Goal: Navigation & Orientation: Find specific page/section

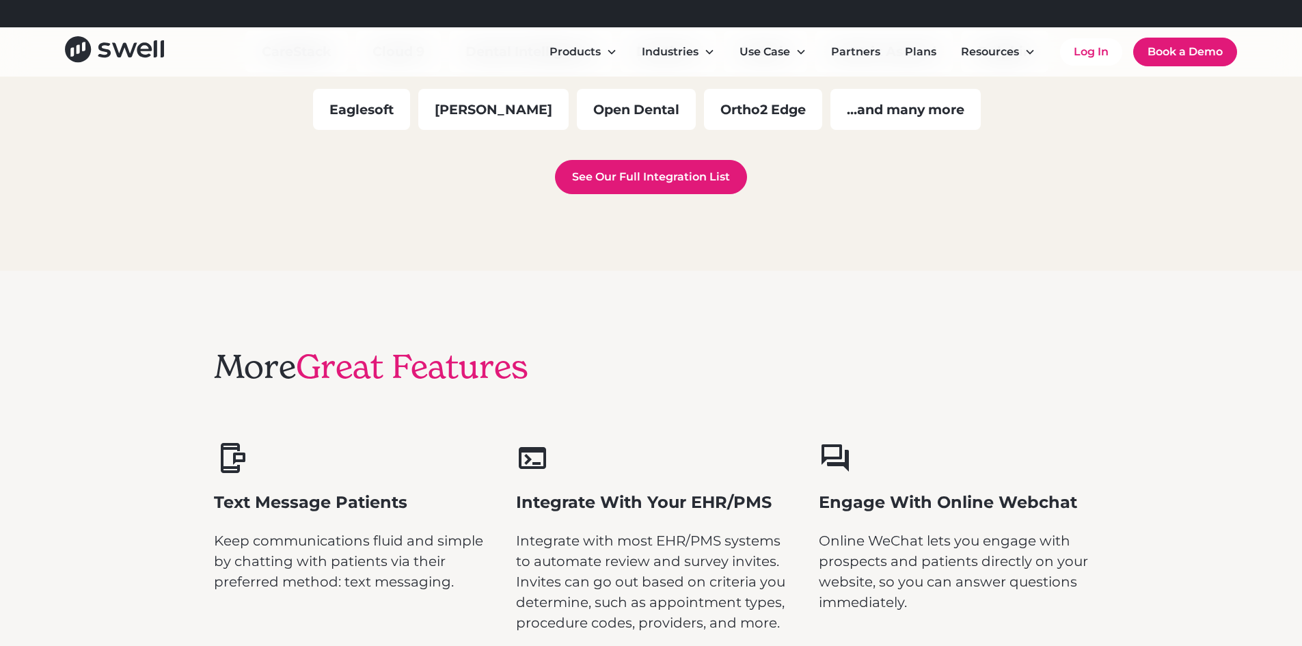
scroll to position [4034, 0]
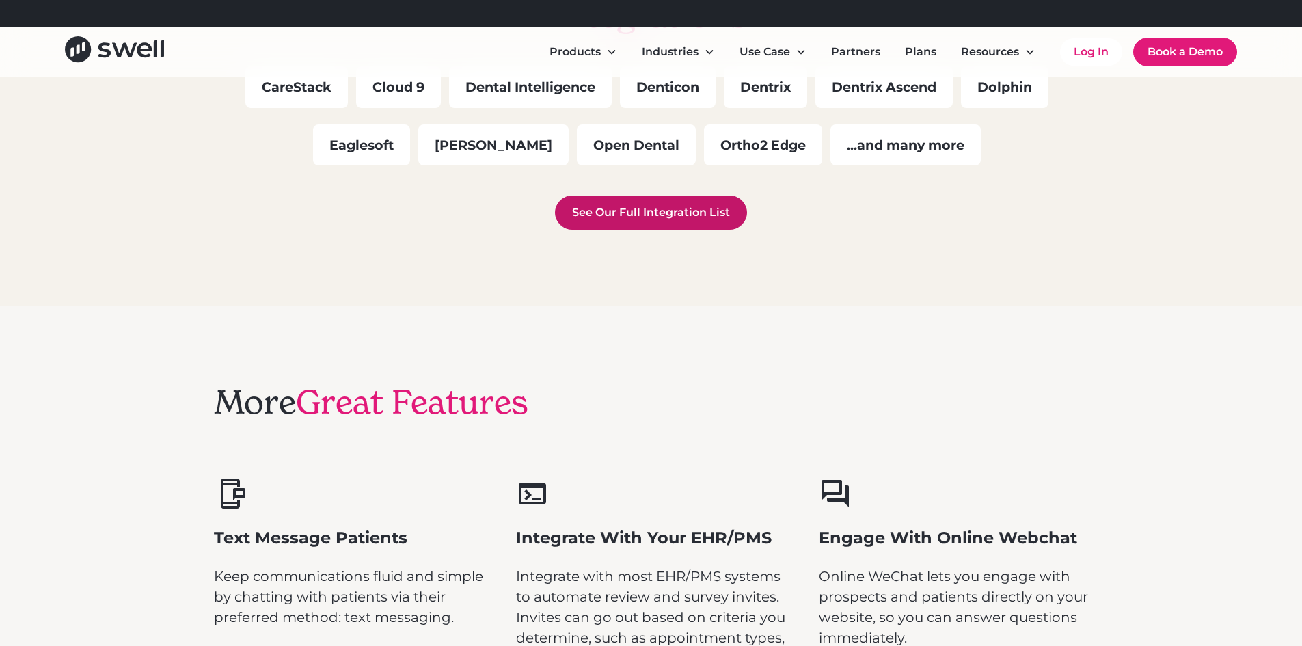
click at [633, 212] on link "See Our Full Integration List" at bounding box center [651, 213] width 192 height 34
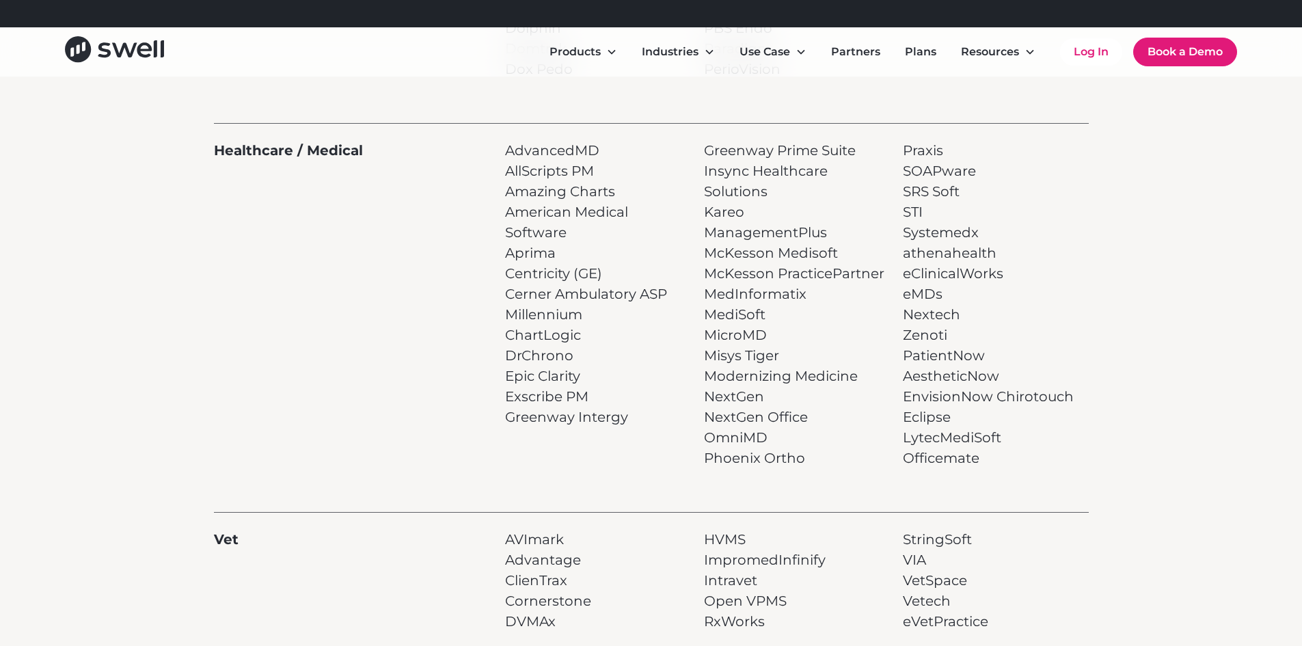
scroll to position [889, 0]
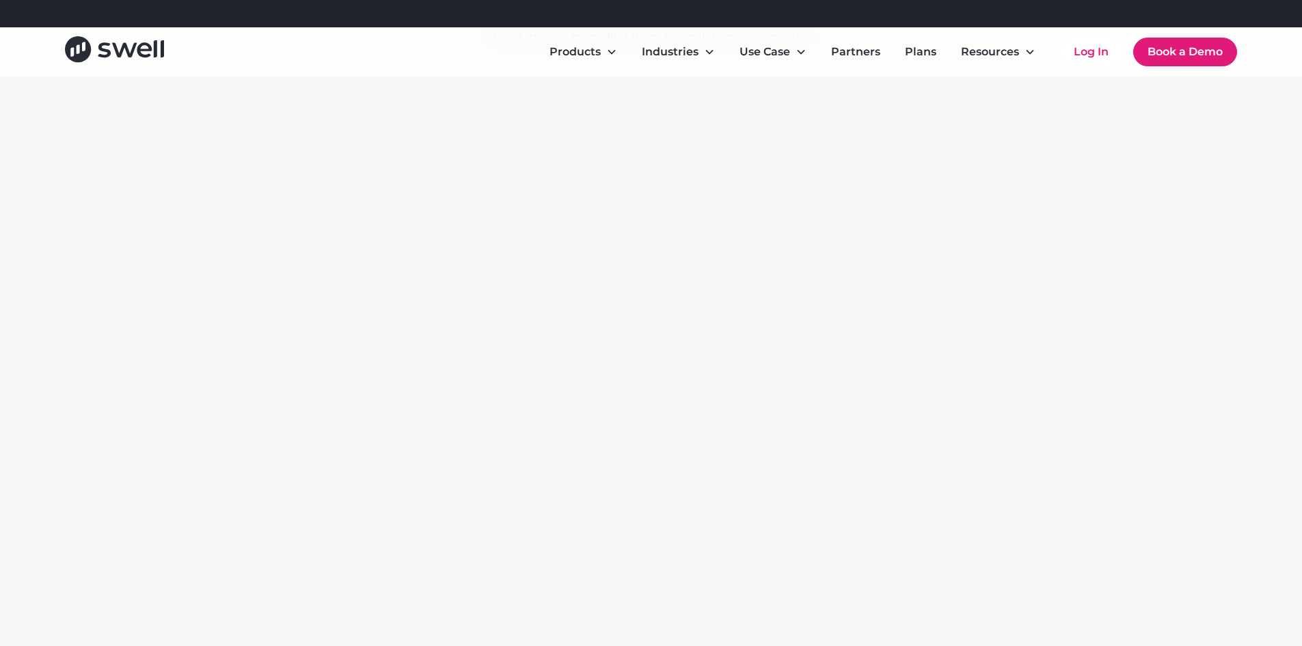
scroll to position [2752, 0]
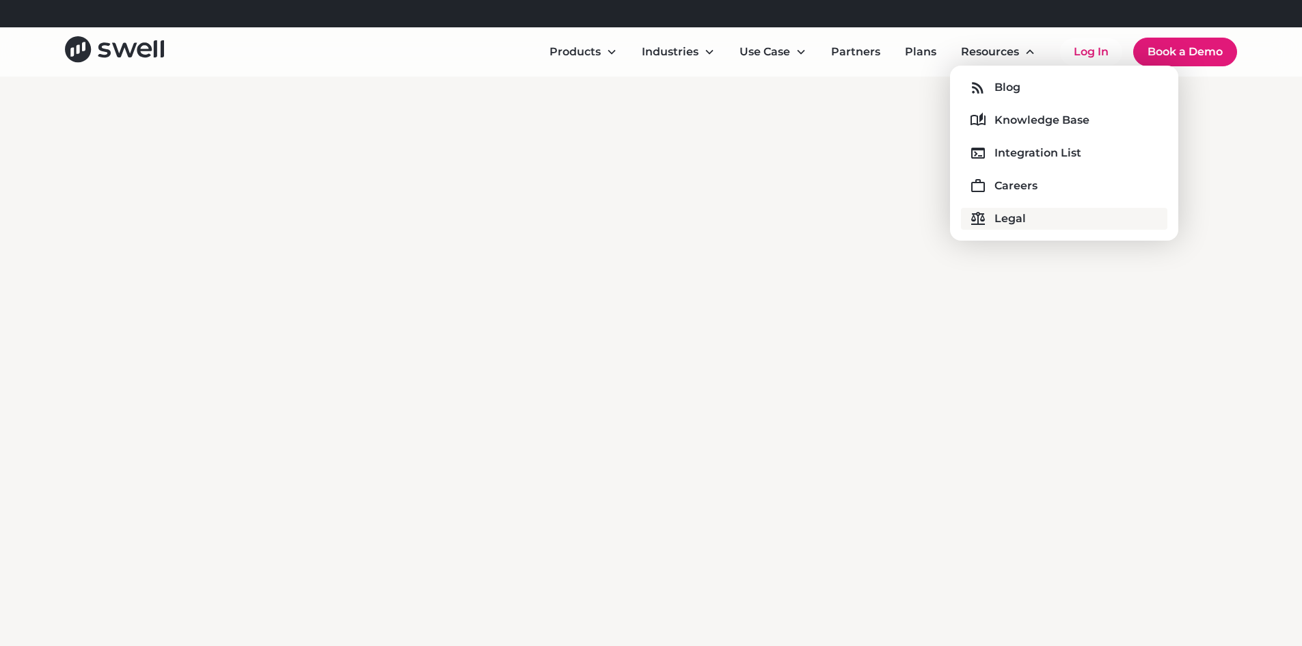
click at [1008, 221] on div "Legal" at bounding box center [1010, 219] width 31 height 16
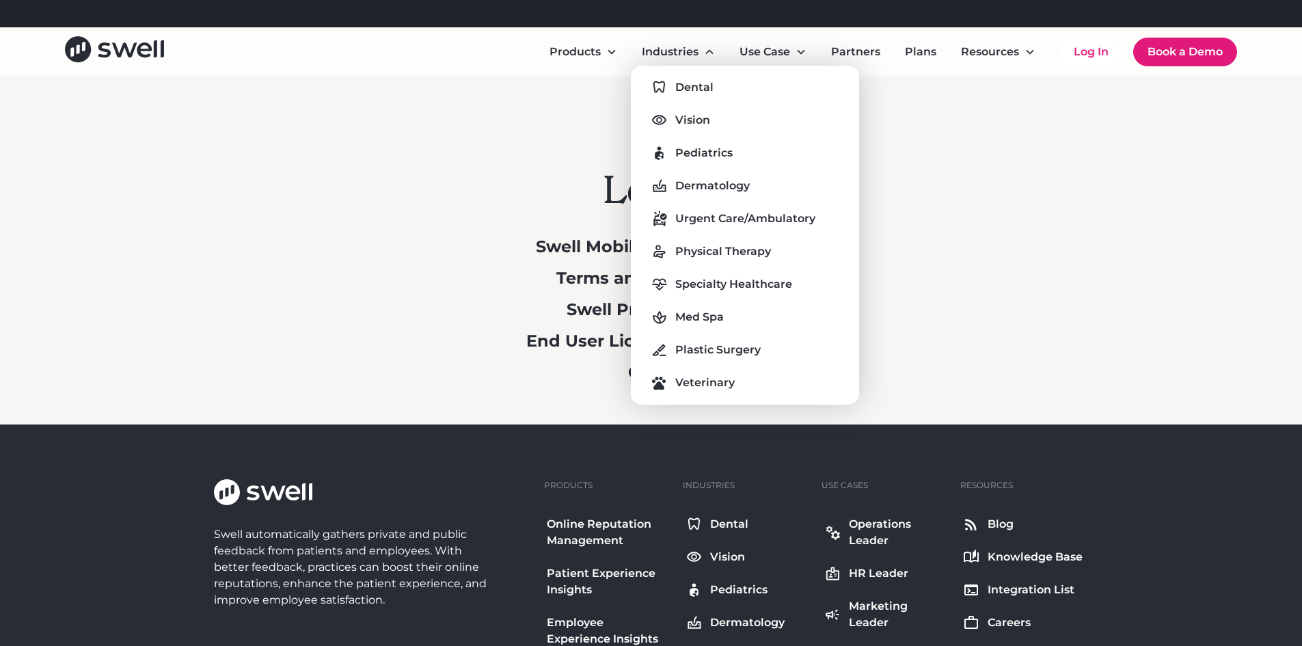
click at [684, 75] on nav "Dental Vision Pediatrics Dermatology Urgent Care/Ambulatory Physical Therapy Sp…" at bounding box center [745, 235] width 228 height 339
click at [688, 89] on div "Dental" at bounding box center [694, 87] width 38 height 16
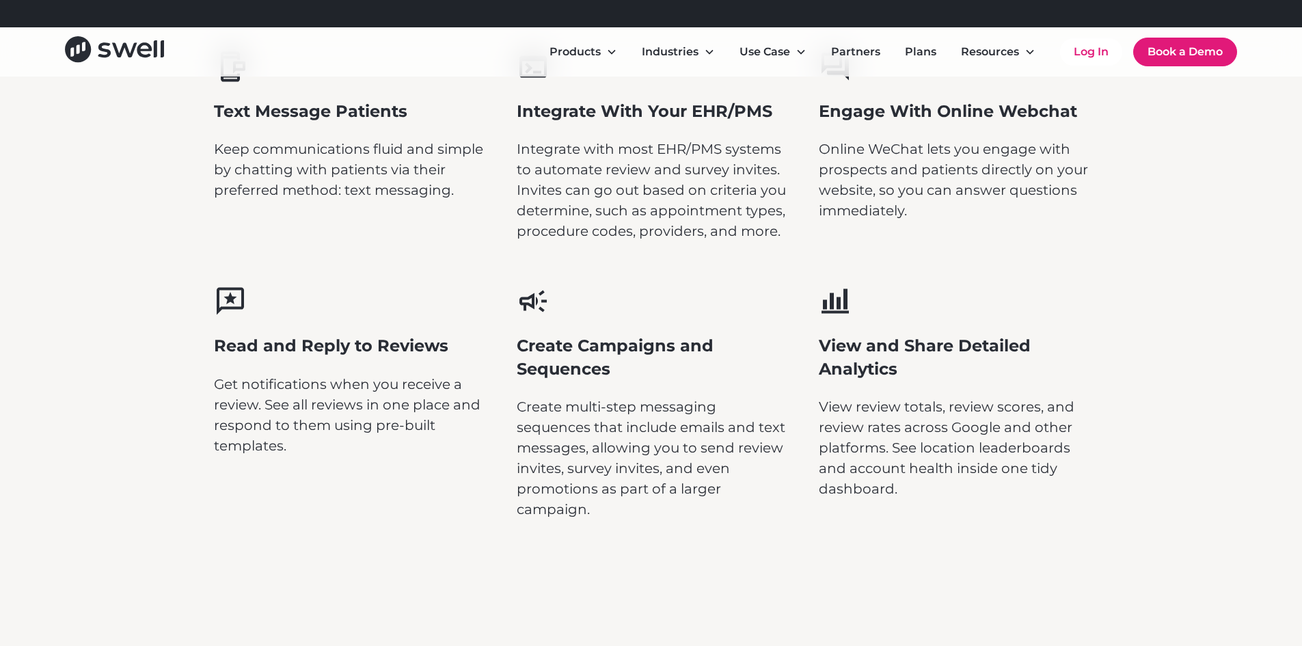
scroll to position [4717, 0]
